Goal: Task Accomplishment & Management: Use online tool/utility

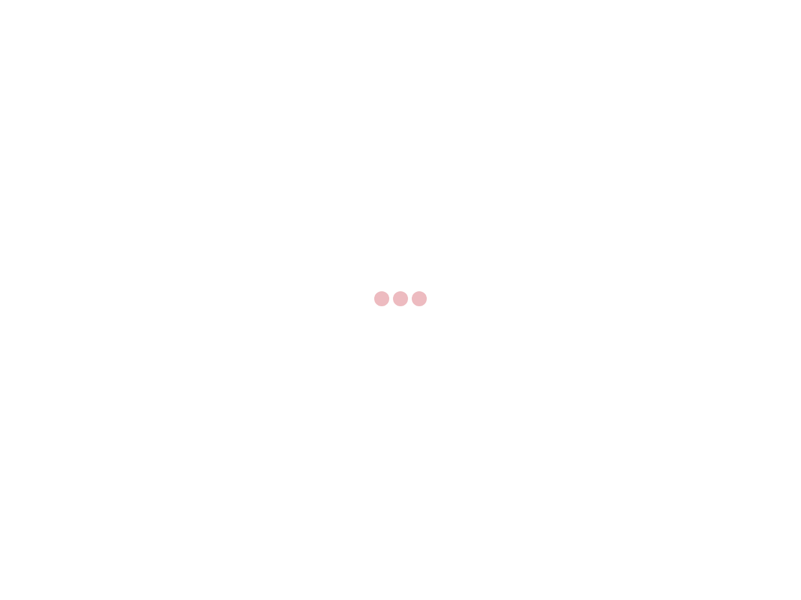
select select "US"
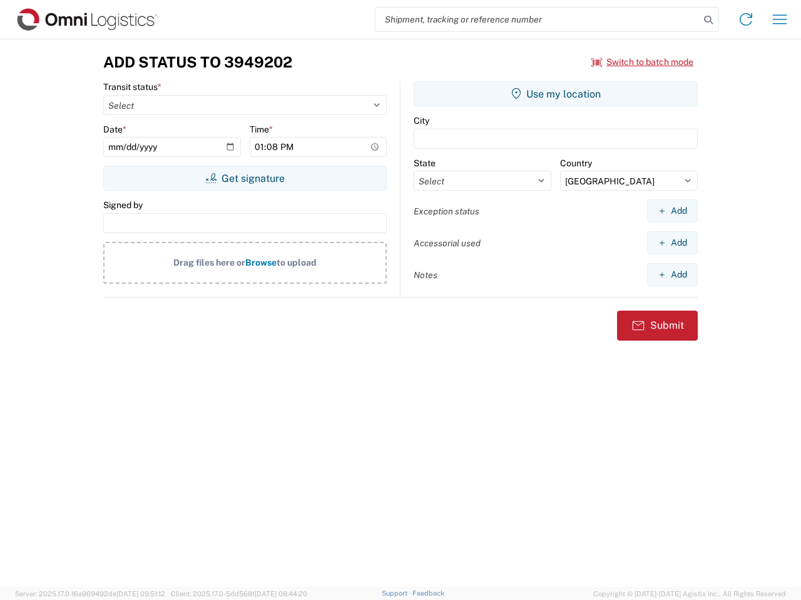
click at [537, 19] on input "search" at bounding box center [537, 20] width 324 height 24
click at [708, 20] on icon at bounding box center [708, 20] width 18 height 18
click at [745, 19] on icon at bounding box center [745, 19] width 20 height 20
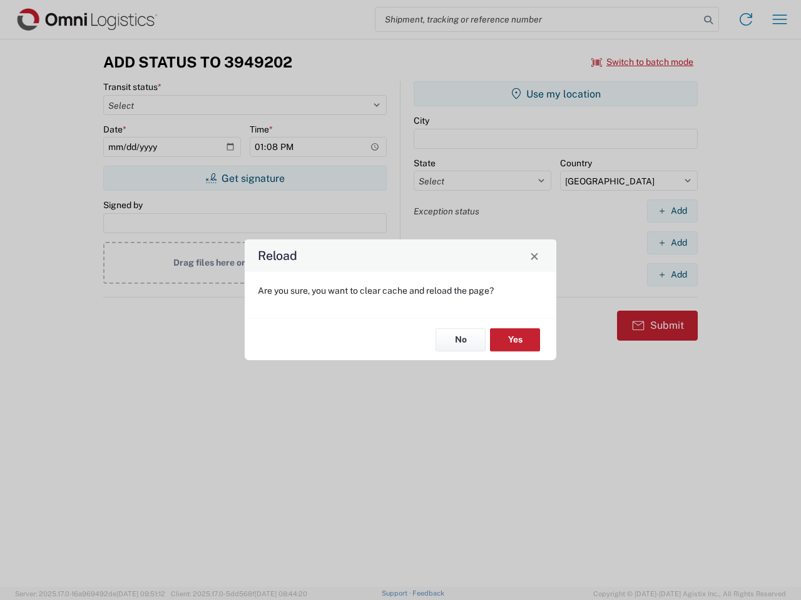
click at [779, 19] on div "Reload Are you sure, you want to clear cache and reload the page? No Yes" at bounding box center [400, 300] width 801 height 600
click at [642, 62] on div "Reload Are you sure, you want to clear cache and reload the page? No Yes" at bounding box center [400, 300] width 801 height 600
click at [245, 178] on div "Reload Are you sure, you want to clear cache and reload the page? No Yes" at bounding box center [400, 300] width 801 height 600
click at [555, 94] on div "Reload Are you sure, you want to clear cache and reload the page? No Yes" at bounding box center [400, 300] width 801 height 600
click at [672, 211] on div "Reload Are you sure, you want to clear cache and reload the page? No Yes" at bounding box center [400, 300] width 801 height 600
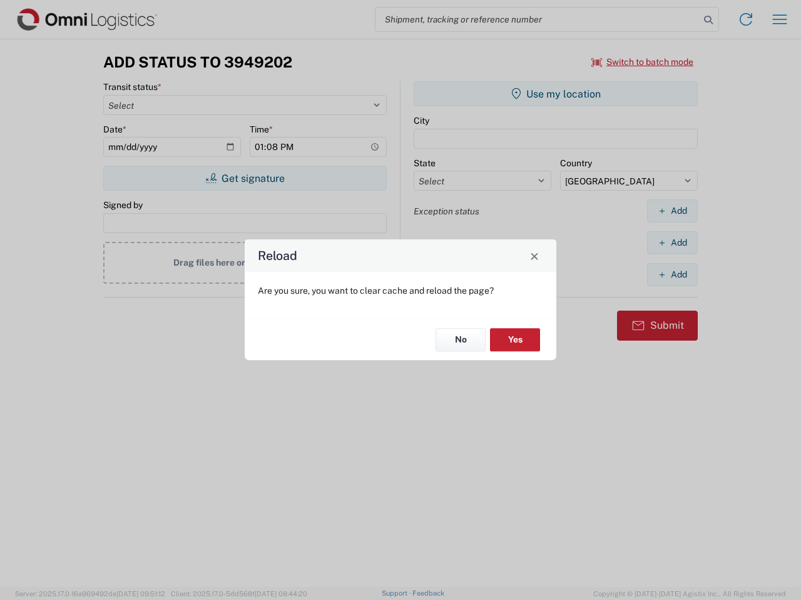
click at [672, 243] on div "Reload Are you sure, you want to clear cache and reload the page? No Yes" at bounding box center [400, 300] width 801 height 600
click at [672, 275] on div "Reload Are you sure, you want to clear cache and reload the page? No Yes" at bounding box center [400, 300] width 801 height 600
